Goal: Check status: Check status

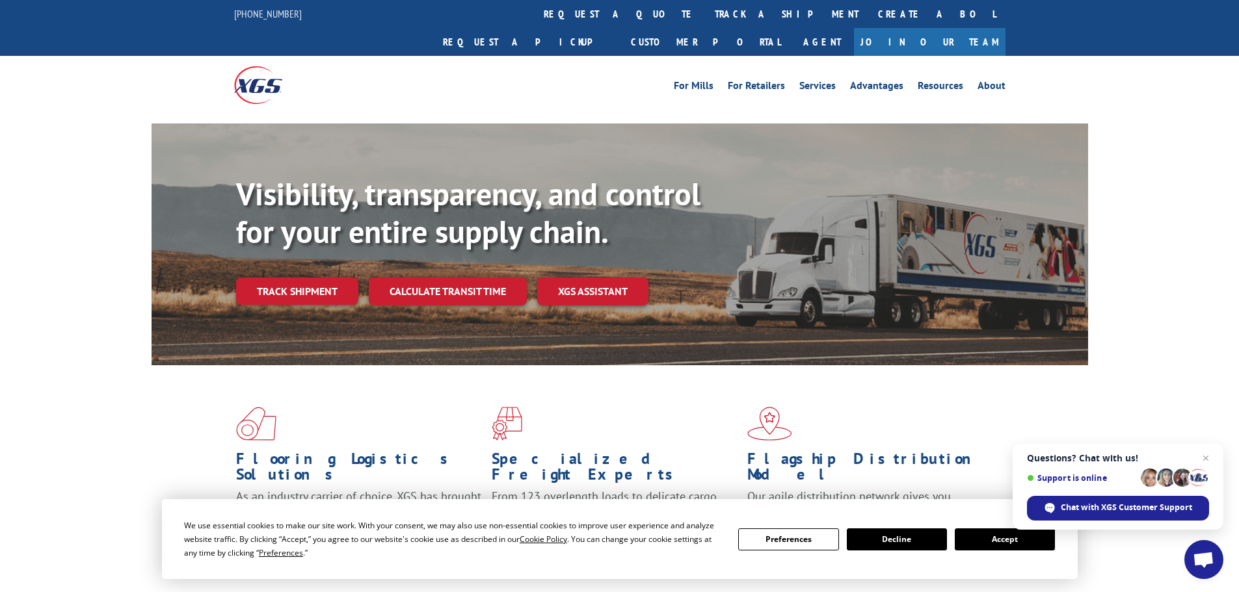
click at [705, 17] on link "track a shipment" at bounding box center [786, 14] width 163 height 28
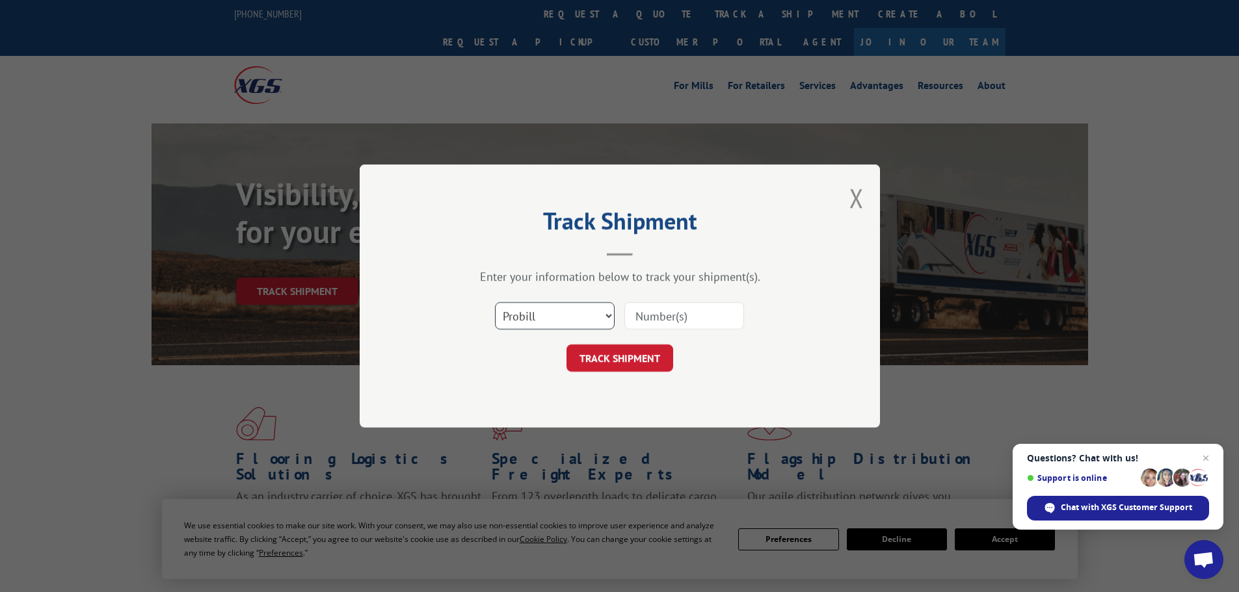
click at [600, 315] on select "Select category... Probill BOL PO" at bounding box center [555, 315] width 120 height 27
select select "bol"
click at [495, 302] on select "Select category... Probill BOL PO" at bounding box center [555, 315] width 120 height 27
click at [636, 312] on input at bounding box center [684, 315] width 120 height 27
paste input "6009136"
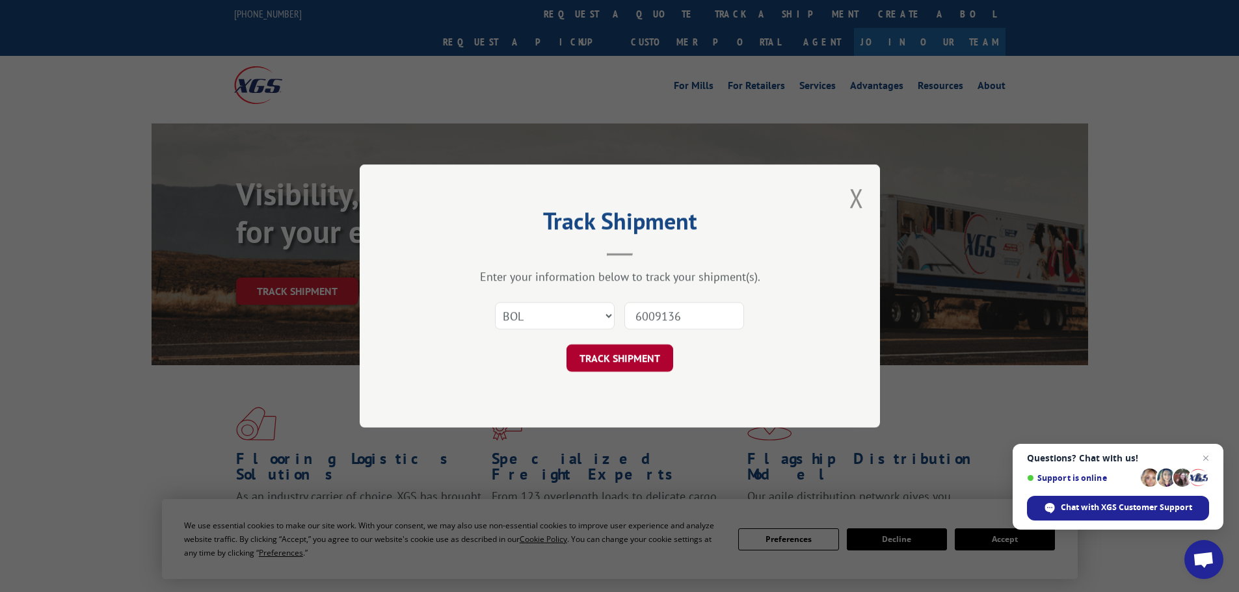
type input "6009136"
click at [640, 354] on button "TRACK SHIPMENT" at bounding box center [619, 358] width 107 height 27
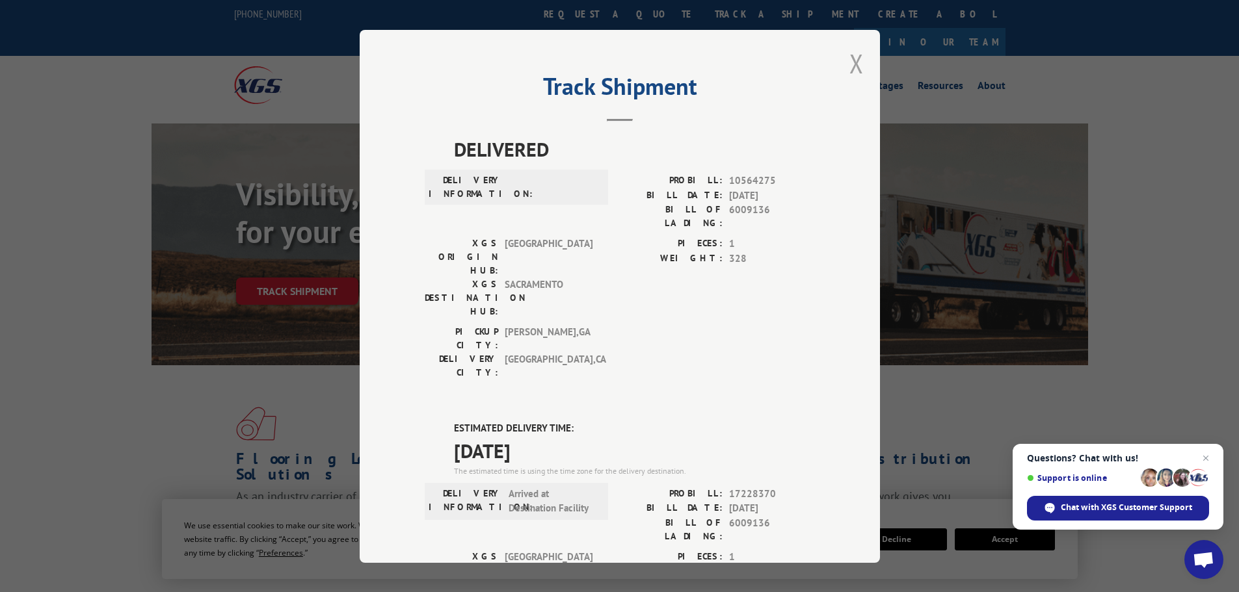
click at [853, 72] on button "Close modal" at bounding box center [856, 63] width 14 height 34
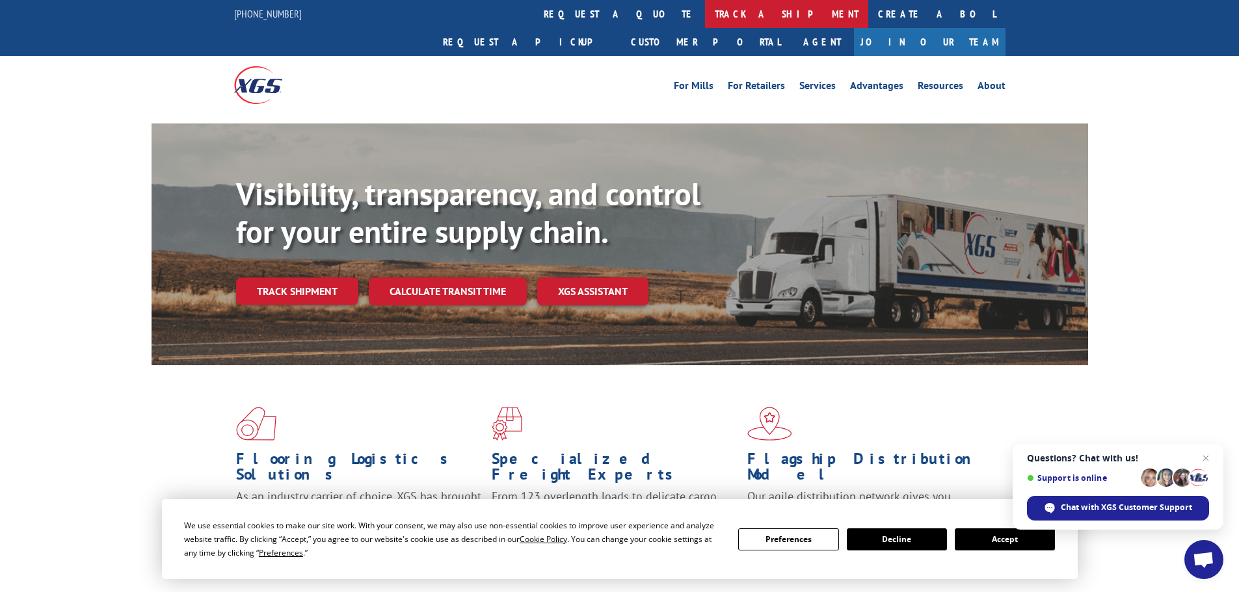
click at [705, 10] on link "track a shipment" at bounding box center [786, 14] width 163 height 28
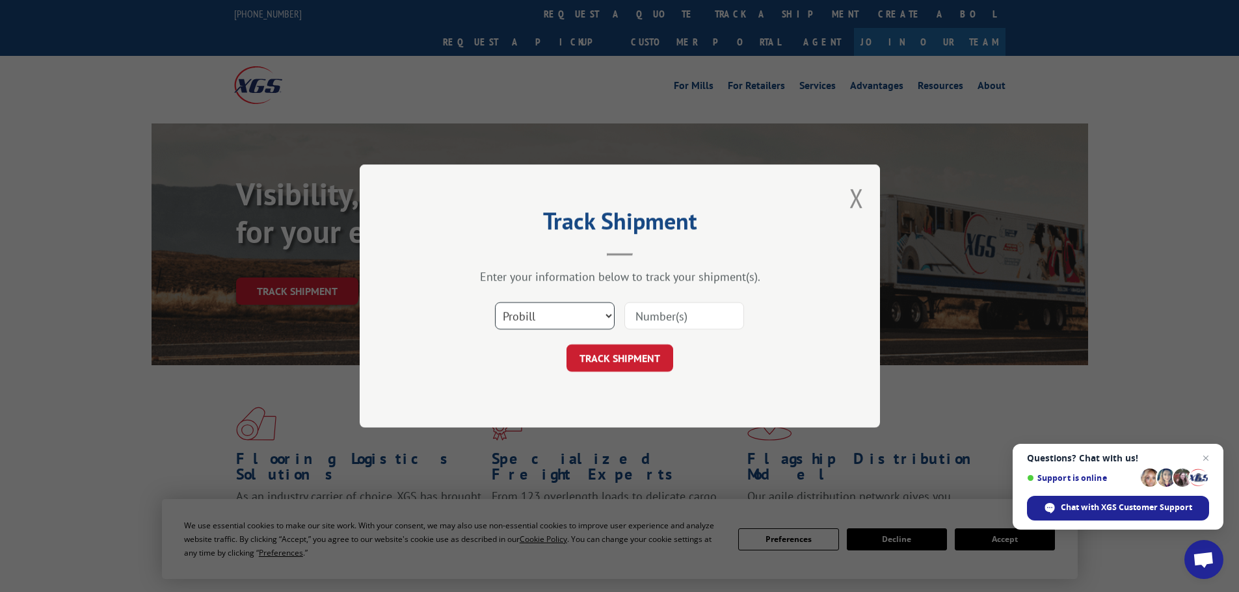
click at [518, 311] on select "Select category... Probill BOL PO" at bounding box center [555, 315] width 120 height 27
select select "bol"
click at [495, 302] on select "Select category... Probill BOL PO" at bounding box center [555, 315] width 120 height 27
click at [690, 311] on input at bounding box center [684, 315] width 120 height 27
click at [691, 318] on input at bounding box center [684, 315] width 120 height 27
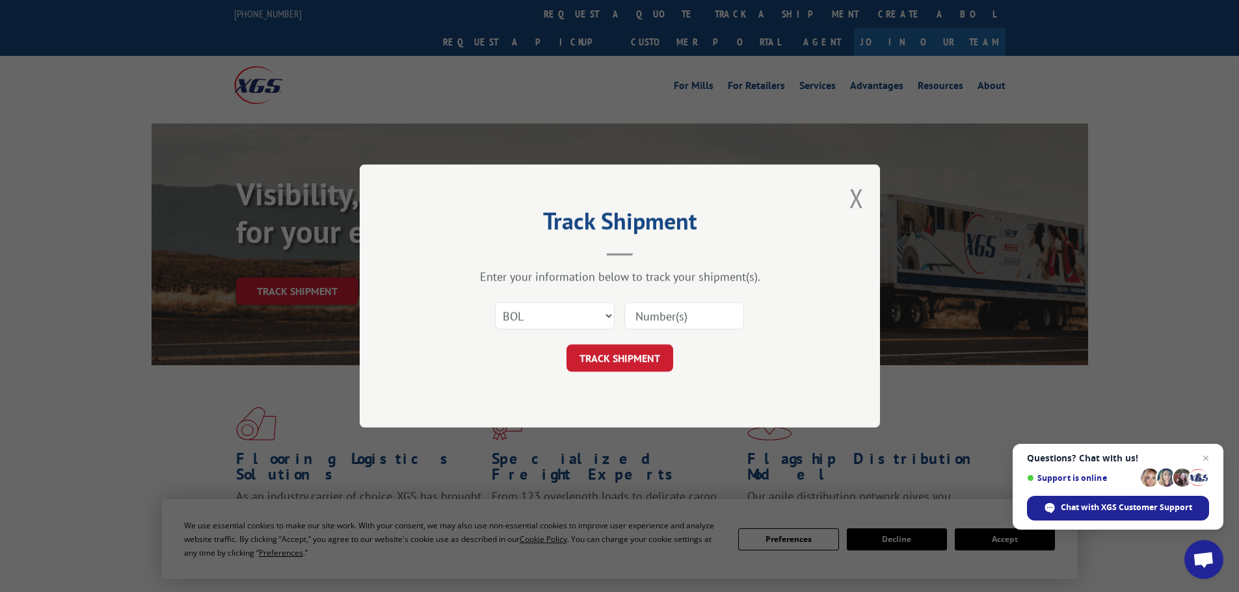
paste input "5195253"
type input "5195253"
click at [622, 347] on button "TRACK SHIPMENT" at bounding box center [619, 358] width 107 height 27
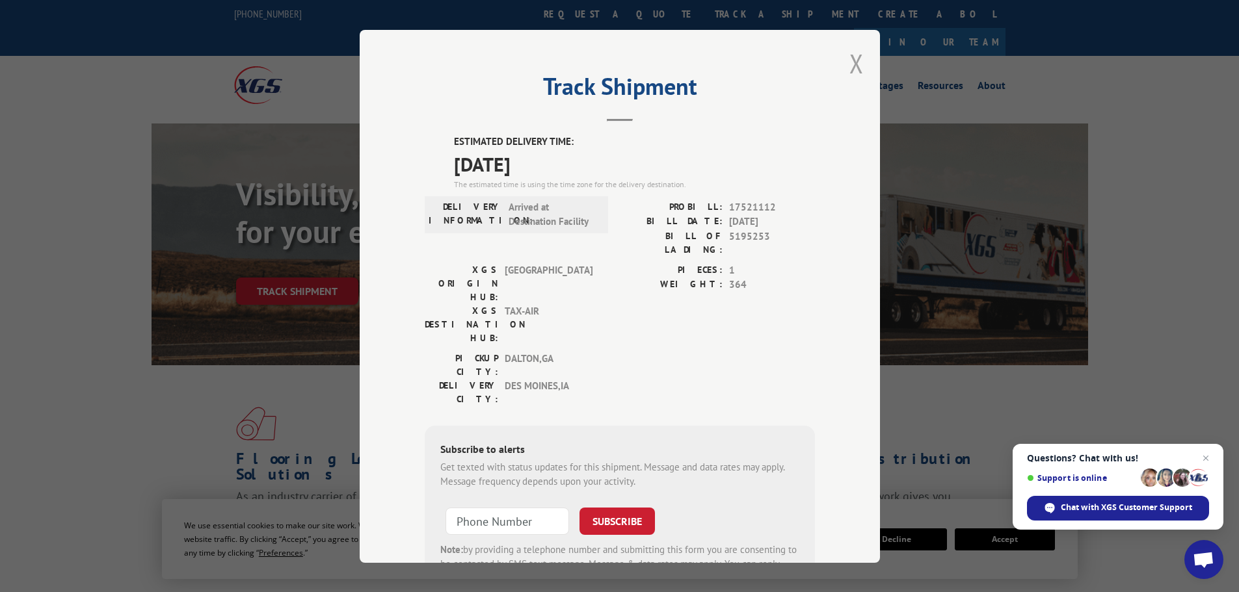
click at [849, 66] on button "Close modal" at bounding box center [856, 63] width 14 height 34
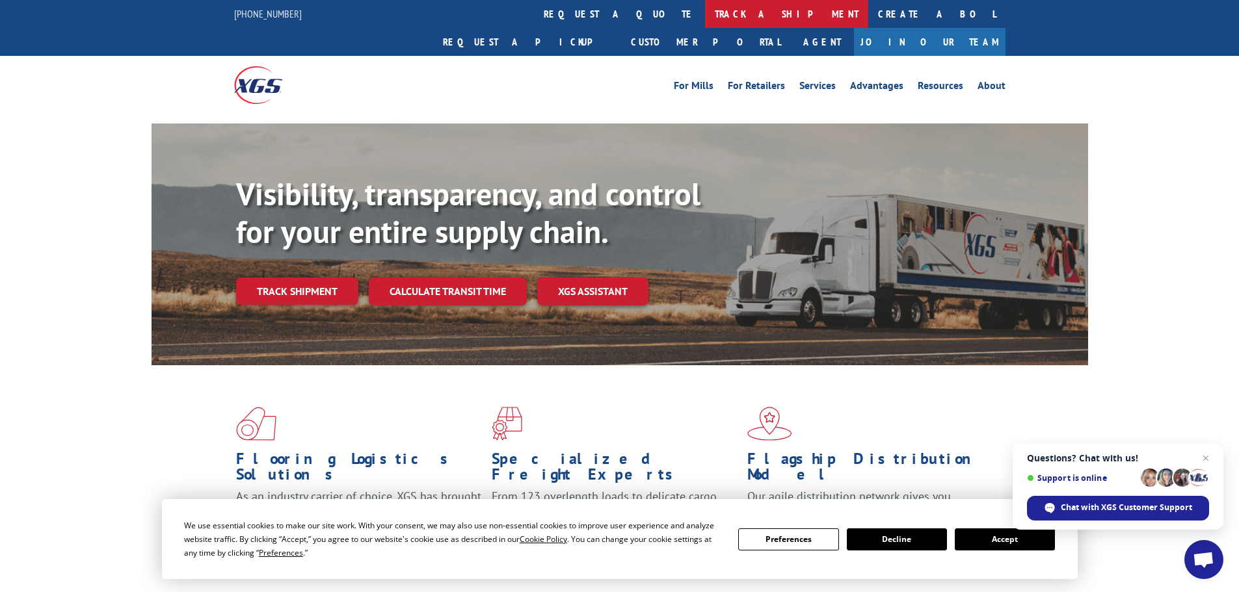
click at [705, 12] on link "track a shipment" at bounding box center [786, 14] width 163 height 28
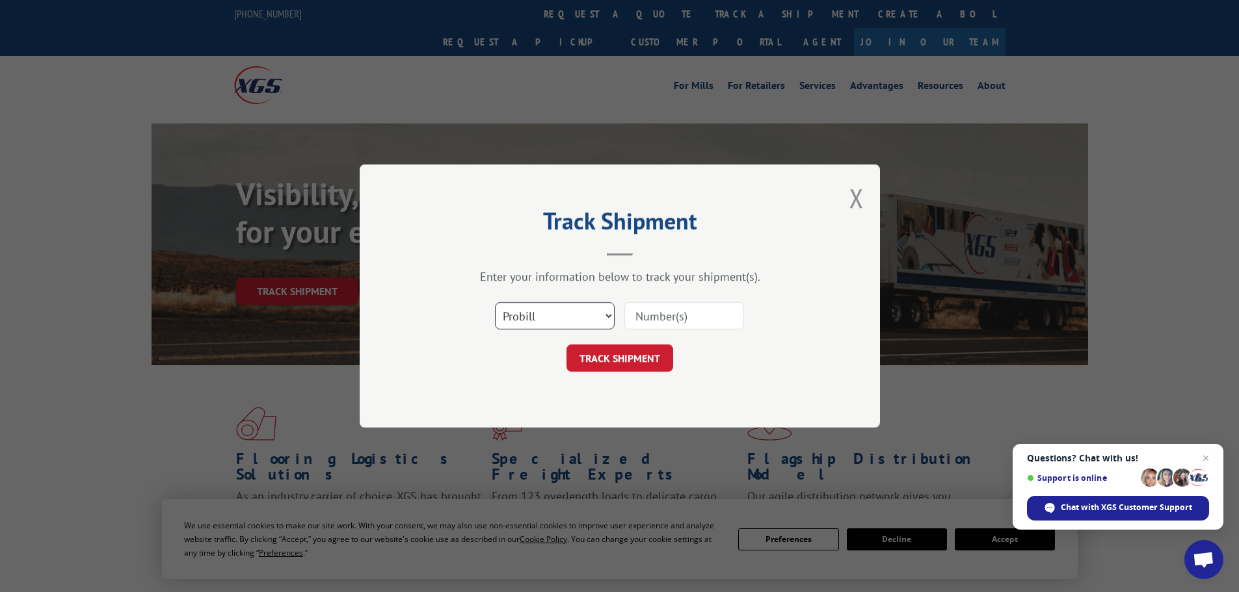
click at [541, 328] on select "Select category... Probill BOL PO" at bounding box center [555, 315] width 120 height 27
select select "bol"
click at [495, 302] on select "Select category... Probill BOL PO" at bounding box center [555, 315] width 120 height 27
click at [633, 317] on input at bounding box center [684, 315] width 120 height 27
paste input "6011389"
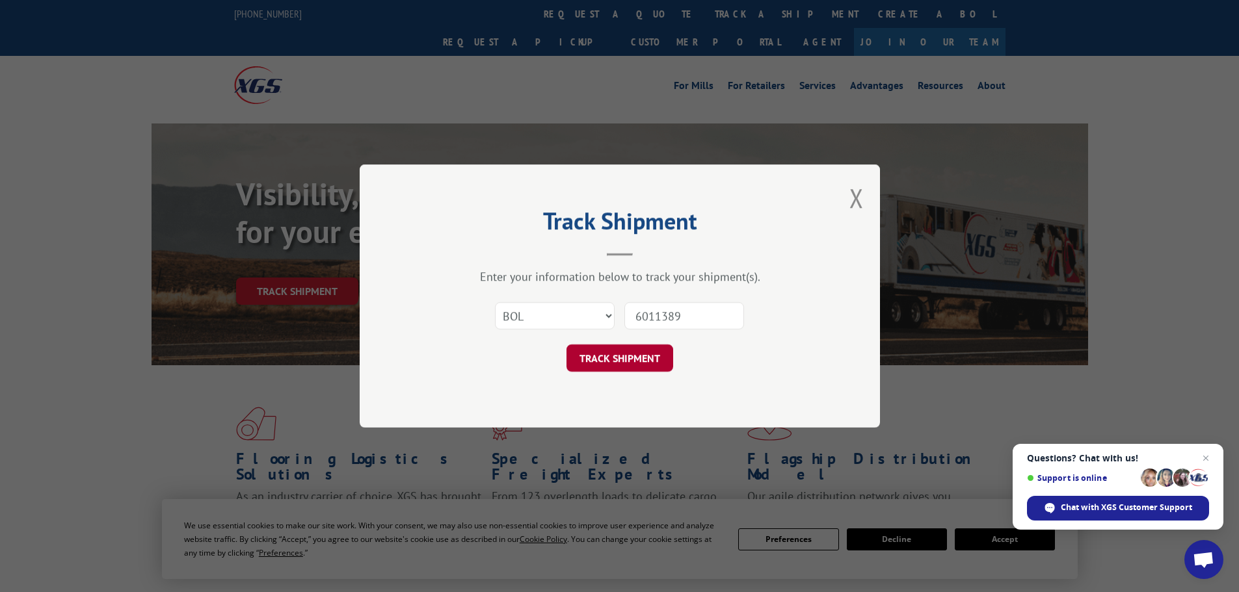
type input "6011389"
click at [649, 363] on button "TRACK SHIPMENT" at bounding box center [619, 358] width 107 height 27
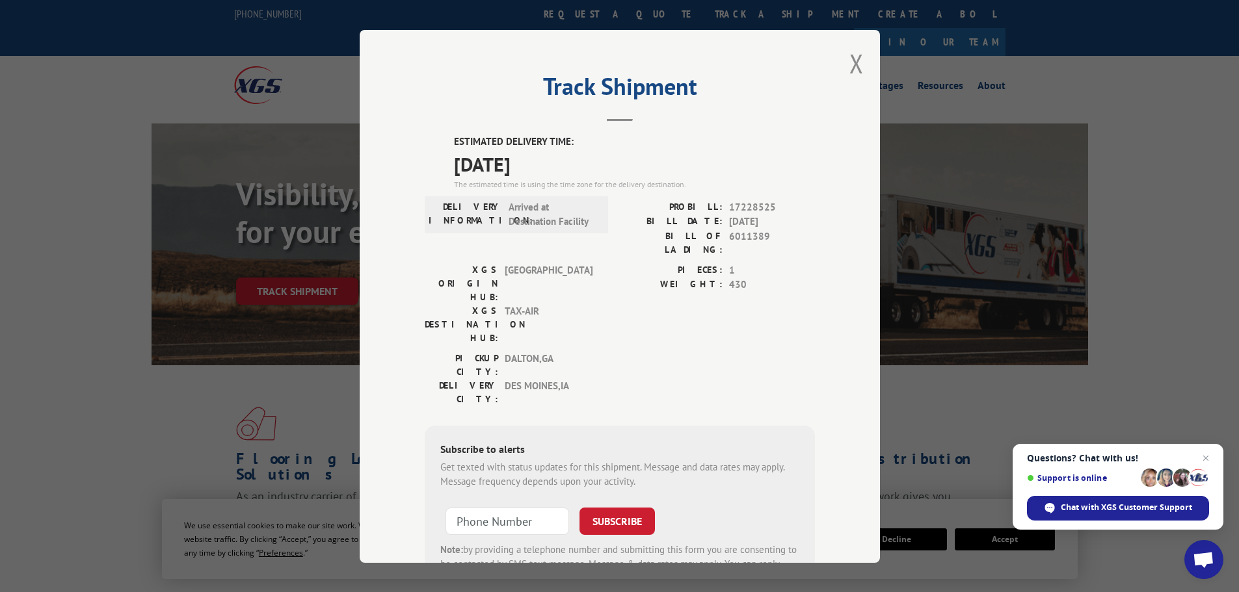
drag, startPoint x: 852, startPoint y: 68, endPoint x: 716, endPoint y: 52, distance: 137.4
click at [849, 68] on button "Close modal" at bounding box center [856, 63] width 14 height 34
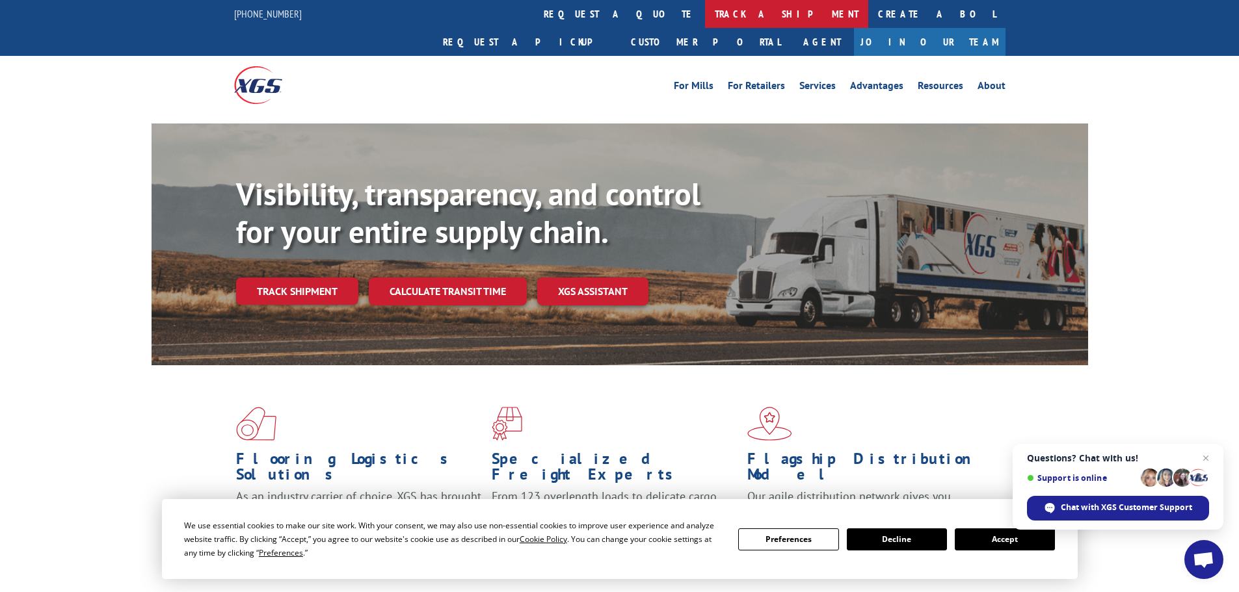
click at [705, 15] on link "track a shipment" at bounding box center [786, 14] width 163 height 28
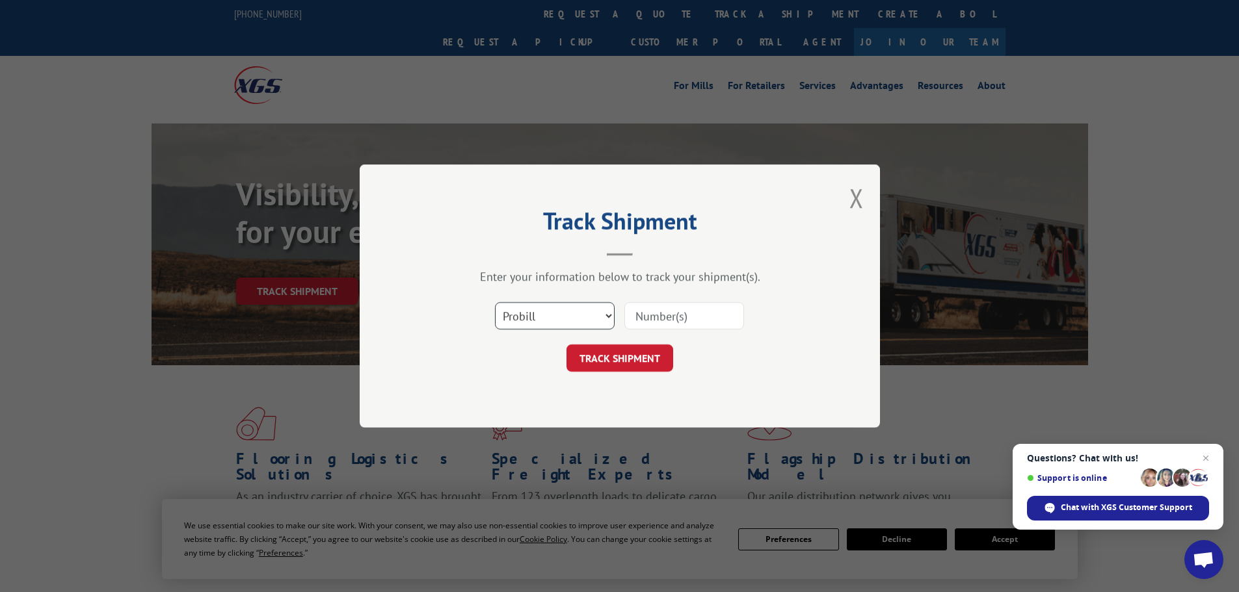
click at [570, 319] on select "Select category... Probill BOL PO" at bounding box center [555, 315] width 120 height 27
select select "bol"
click at [495, 302] on select "Select category... Probill BOL PO" at bounding box center [555, 315] width 120 height 27
click at [649, 317] on input at bounding box center [684, 315] width 120 height 27
paste input "6014291"
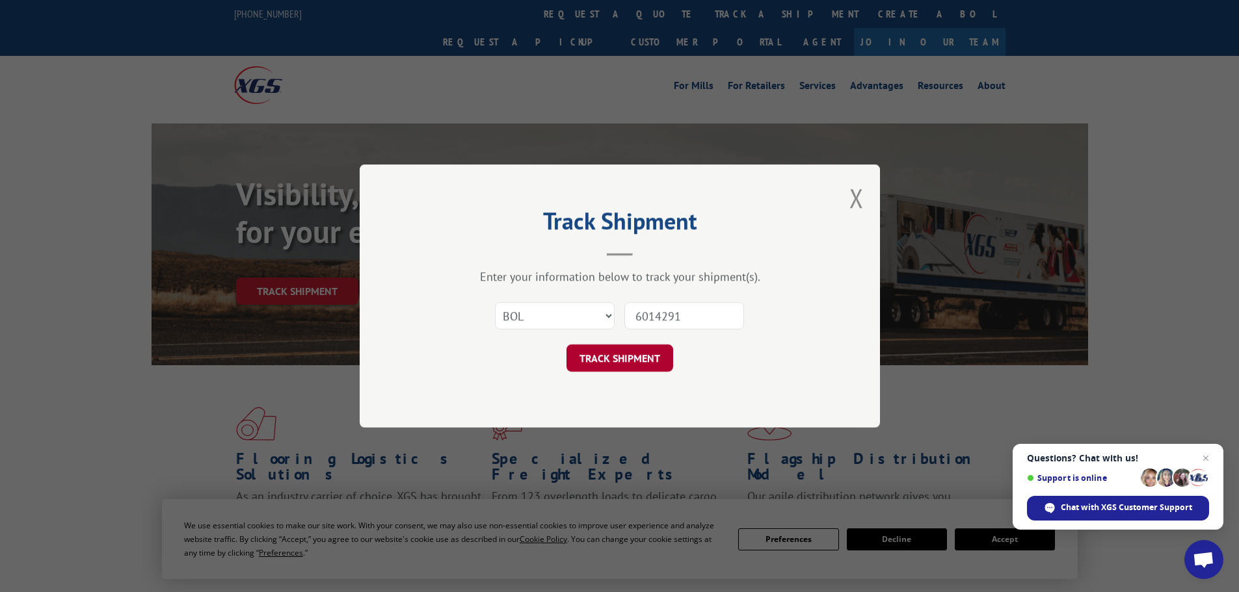
type input "6014291"
click at [649, 361] on button "TRACK SHIPMENT" at bounding box center [619, 358] width 107 height 27
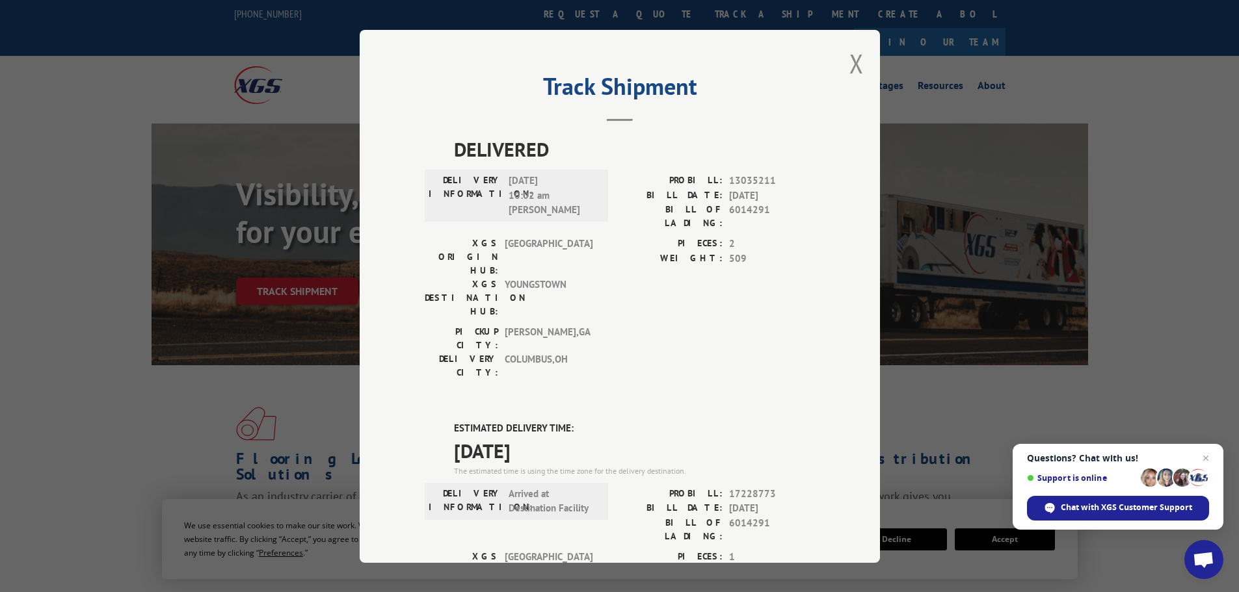
drag, startPoint x: 848, startPoint y: 70, endPoint x: 810, endPoint y: 68, distance: 37.8
click at [849, 70] on button "Close modal" at bounding box center [856, 63] width 14 height 34
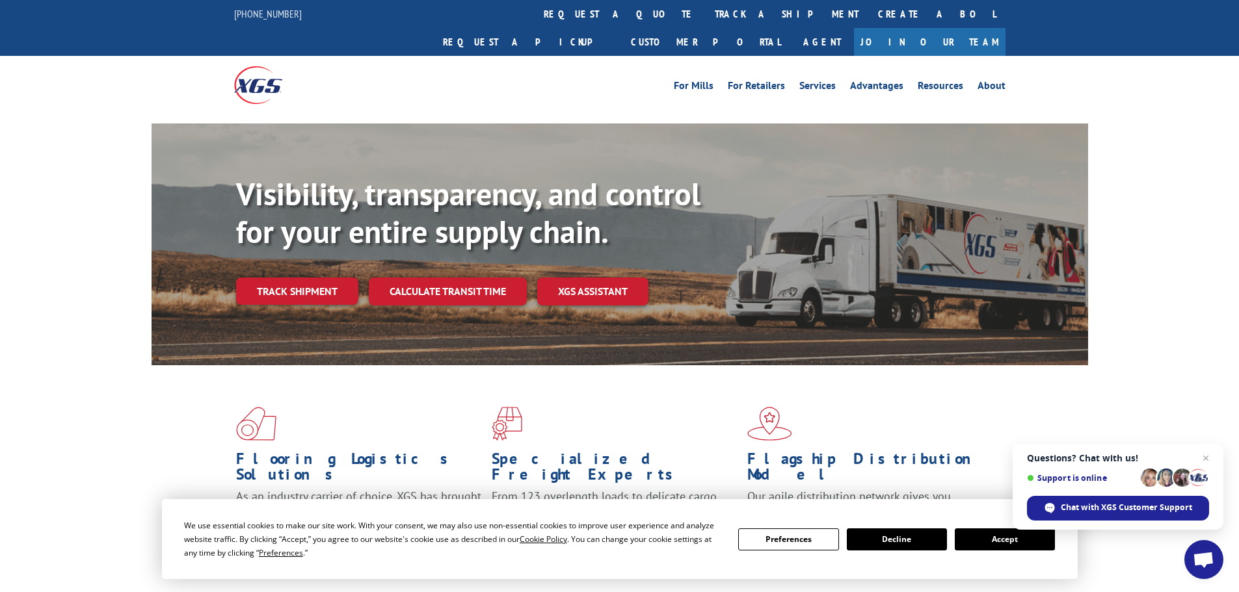
click at [705, 14] on link "track a shipment" at bounding box center [786, 14] width 163 height 28
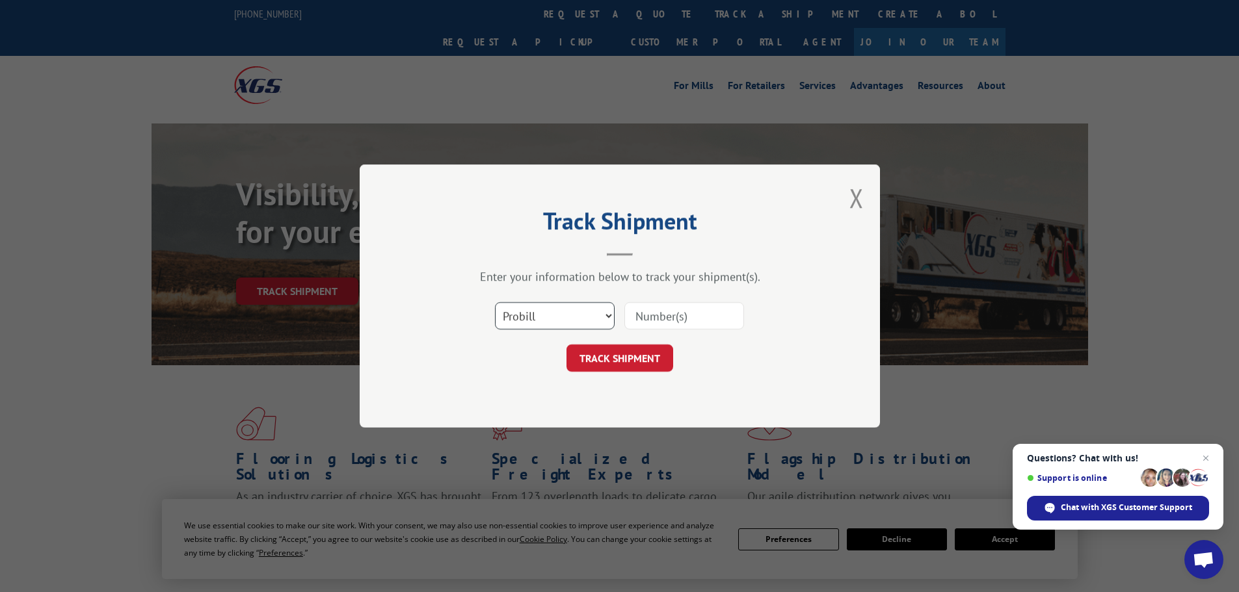
click at [564, 315] on select "Select category... Probill BOL PO" at bounding box center [555, 315] width 120 height 27
select select "bol"
click at [495, 302] on select "Select category... Probill BOL PO" at bounding box center [555, 315] width 120 height 27
click at [670, 322] on input at bounding box center [684, 315] width 120 height 27
paste input "5195224"
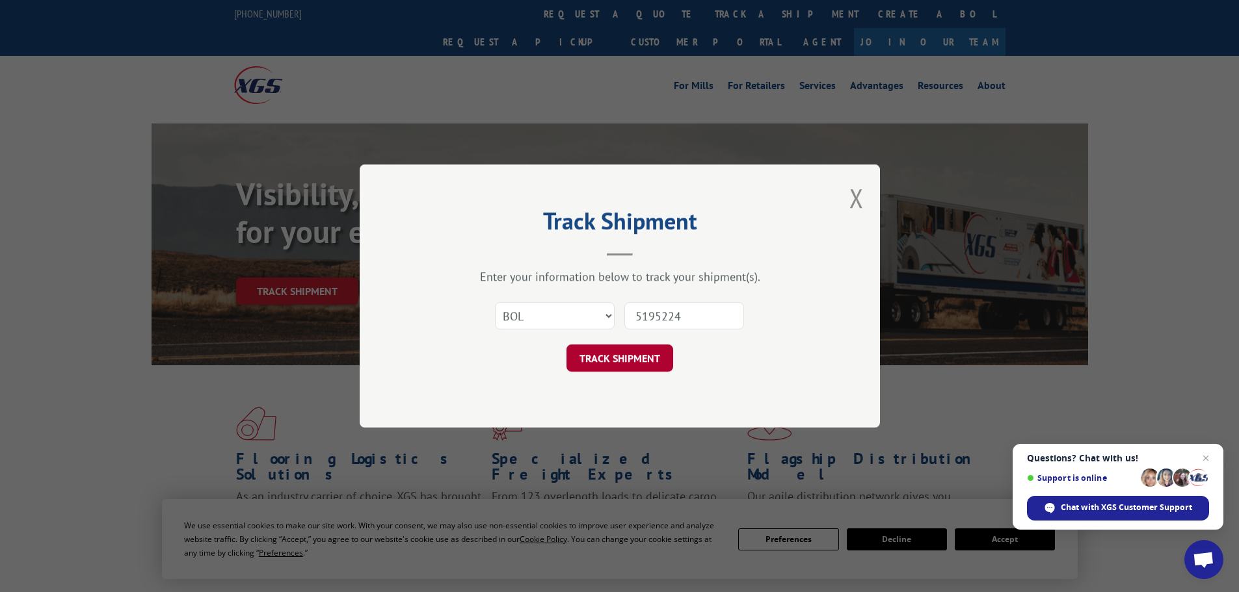
type input "5195224"
click at [658, 357] on button "TRACK SHIPMENT" at bounding box center [619, 358] width 107 height 27
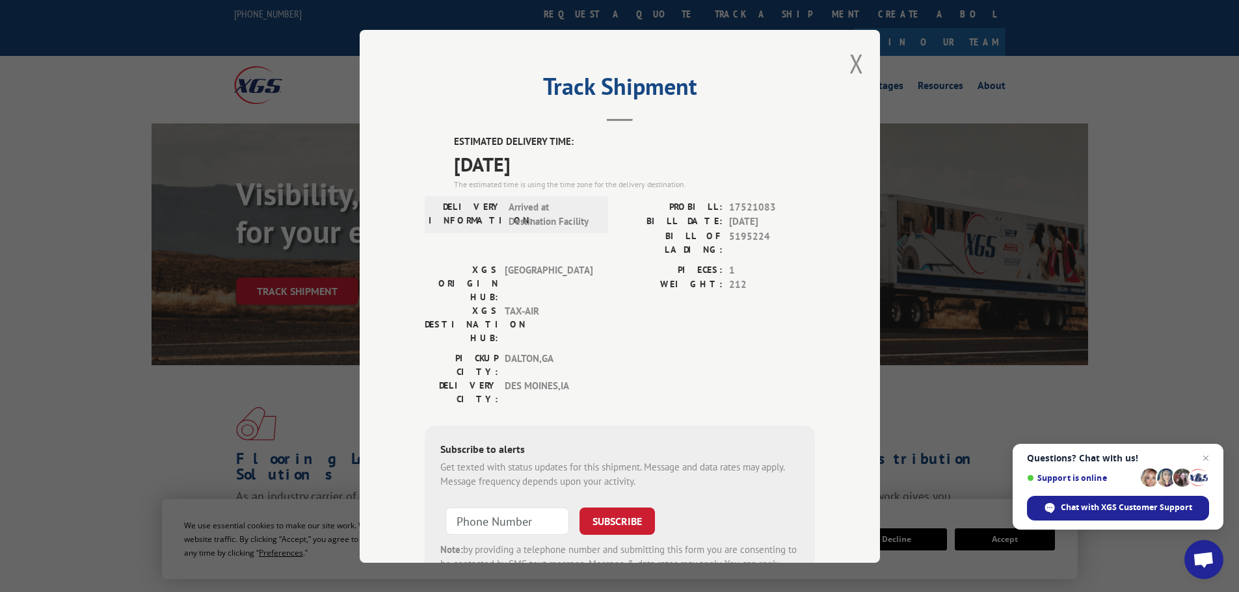
drag, startPoint x: 852, startPoint y: 75, endPoint x: 660, endPoint y: 55, distance: 192.9
click at [849, 75] on button "Close modal" at bounding box center [856, 63] width 14 height 34
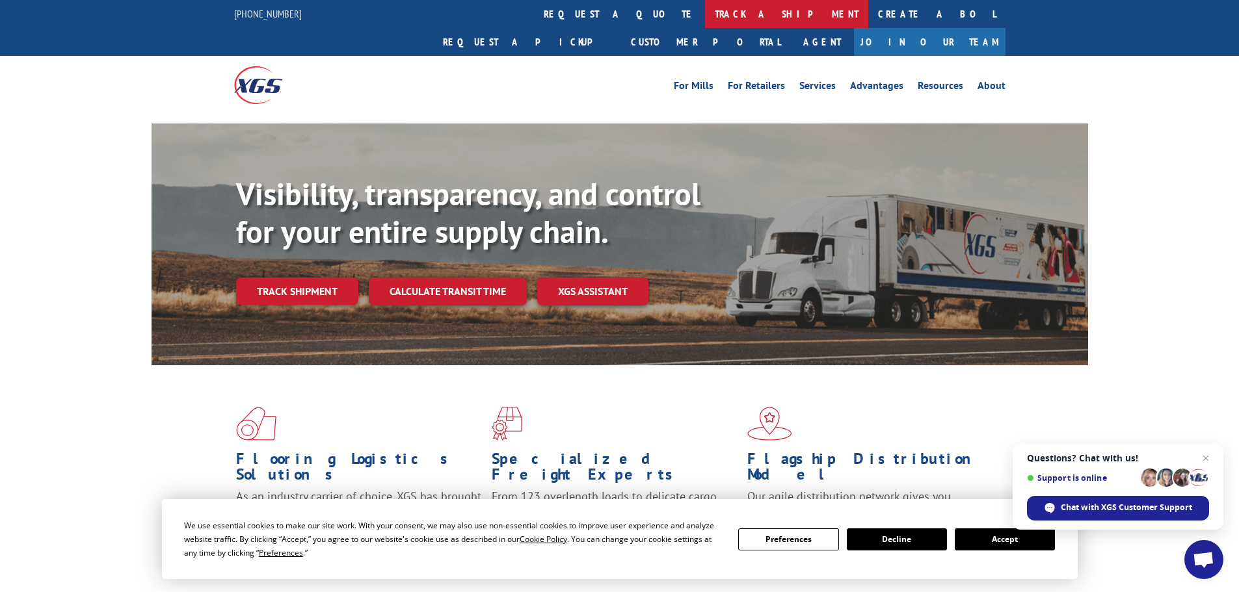
click at [705, 17] on link "track a shipment" at bounding box center [786, 14] width 163 height 28
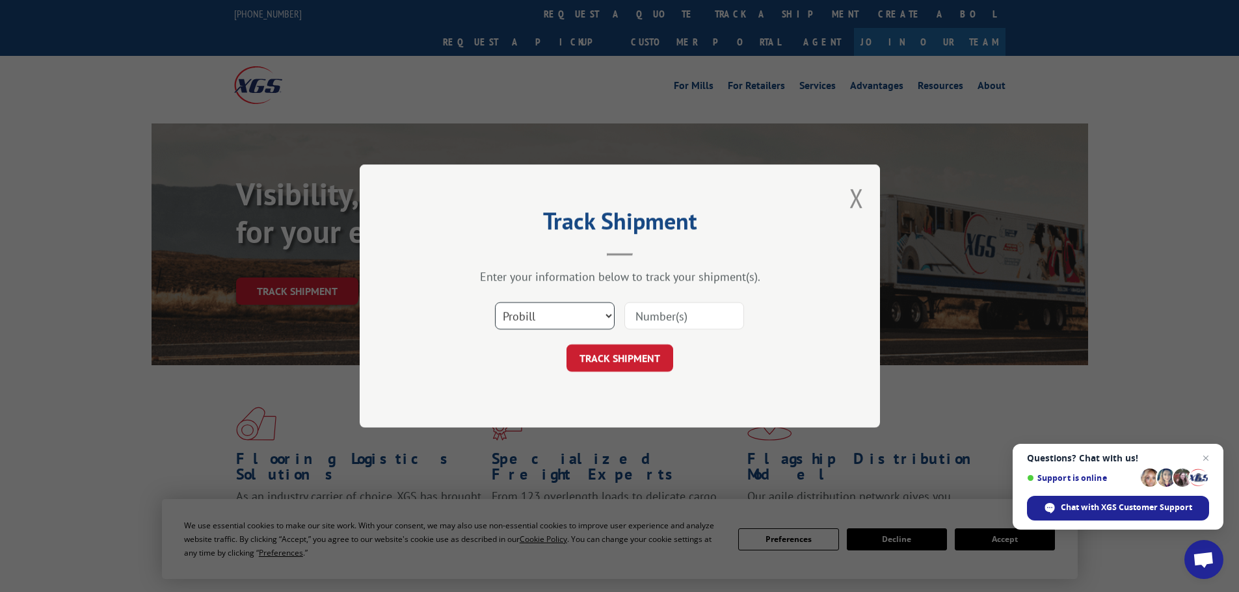
click at [578, 317] on select "Select category... Probill BOL PO" at bounding box center [555, 315] width 120 height 27
select select "bol"
click at [495, 302] on select "Select category... Probill BOL PO" at bounding box center [555, 315] width 120 height 27
click at [681, 315] on input at bounding box center [684, 315] width 120 height 27
paste input "6024175"
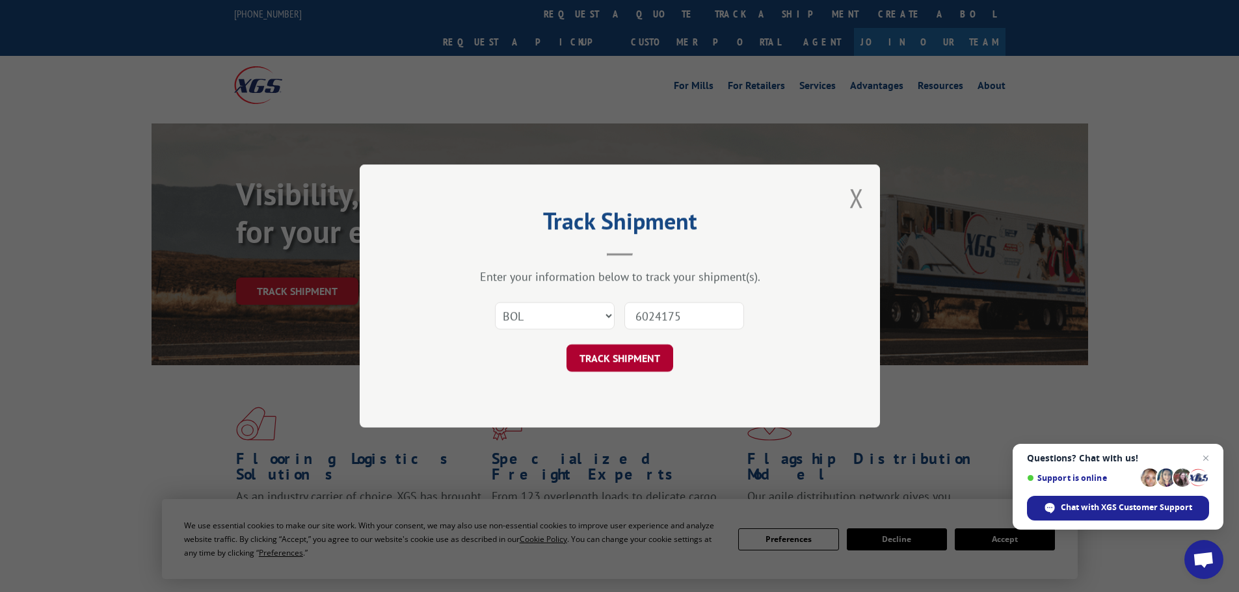
type input "6024175"
click at [650, 358] on button "TRACK SHIPMENT" at bounding box center [619, 358] width 107 height 27
